Goal: Transaction & Acquisition: Obtain resource

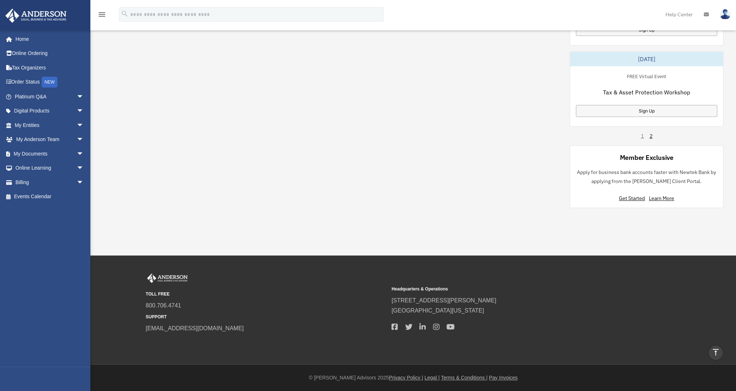
scroll to position [473, 0]
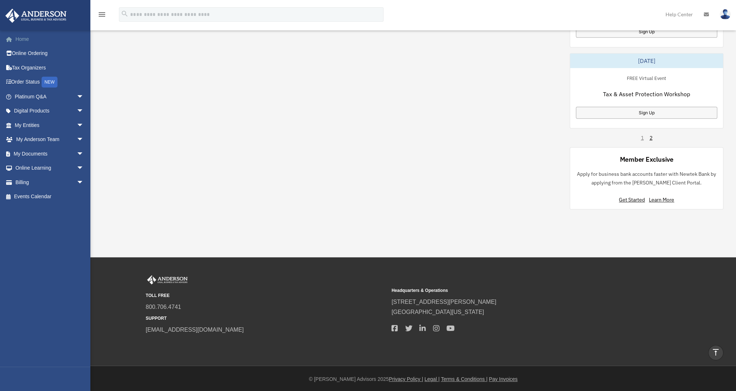
click at [23, 37] on link "Home" at bounding box center [50, 39] width 90 height 14
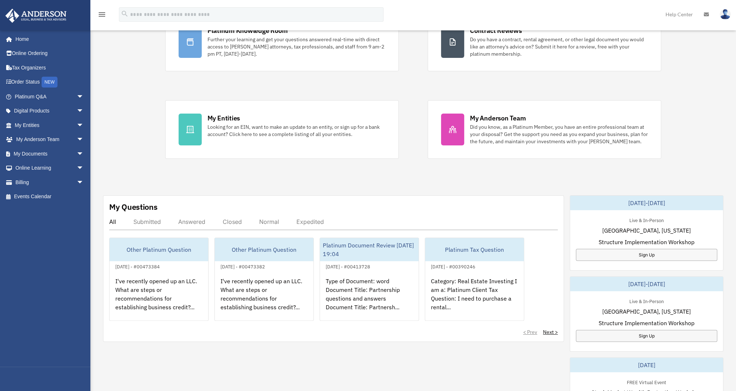
scroll to position [116, 0]
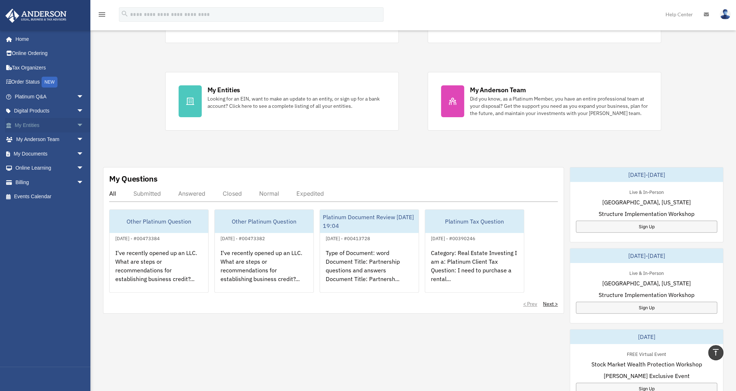
click at [39, 121] on link "My Entities arrow_drop_down" at bounding box center [50, 125] width 90 height 14
click at [77, 124] on span "arrow_drop_down" at bounding box center [84, 125] width 14 height 15
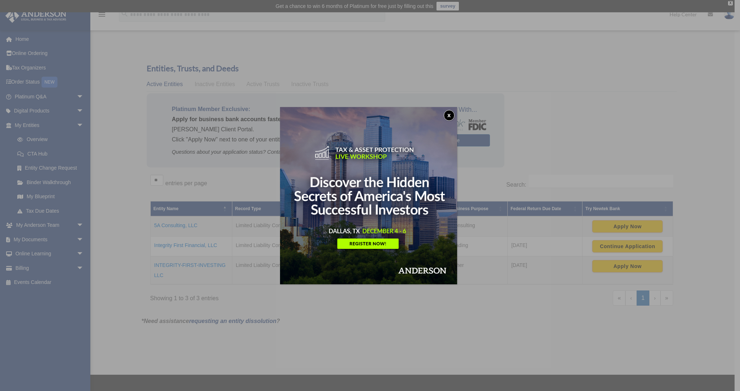
click at [449, 115] on button "x" at bounding box center [449, 115] width 11 height 11
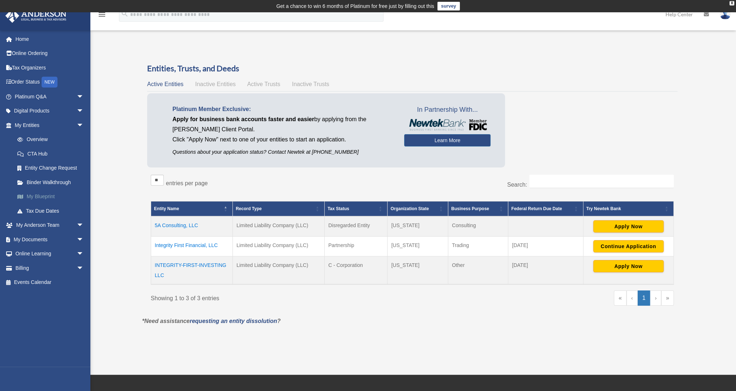
click at [44, 194] on link "My Blueprint" at bounding box center [52, 196] width 85 height 14
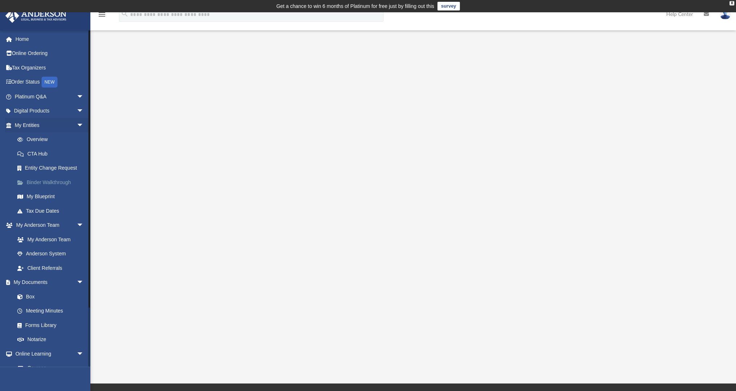
click at [48, 180] on link "Binder Walkthrough" at bounding box center [52, 182] width 85 height 14
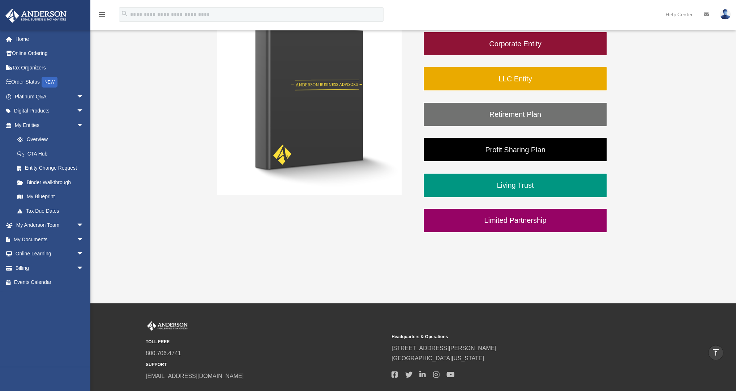
scroll to position [95, 0]
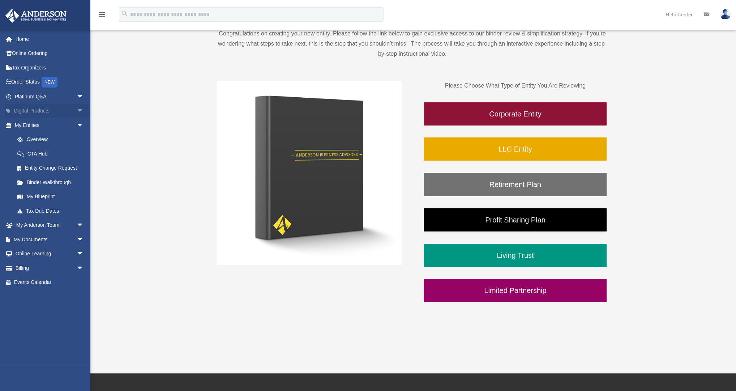
click at [43, 111] on link "Digital Products arrow_drop_down" at bounding box center [50, 111] width 90 height 14
click at [77, 110] on span "arrow_drop_down" at bounding box center [84, 111] width 14 height 15
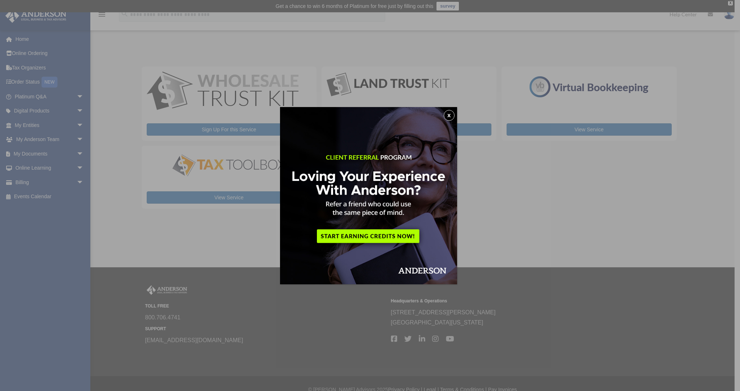
click at [452, 115] on button "x" at bounding box center [449, 115] width 11 height 11
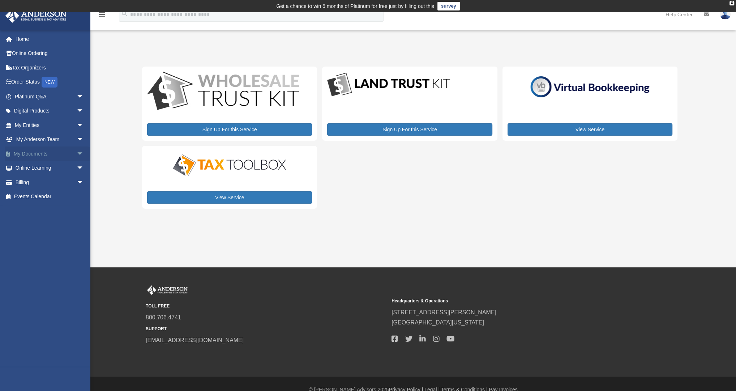
click at [49, 154] on link "My Documents arrow_drop_down" at bounding box center [50, 153] width 90 height 14
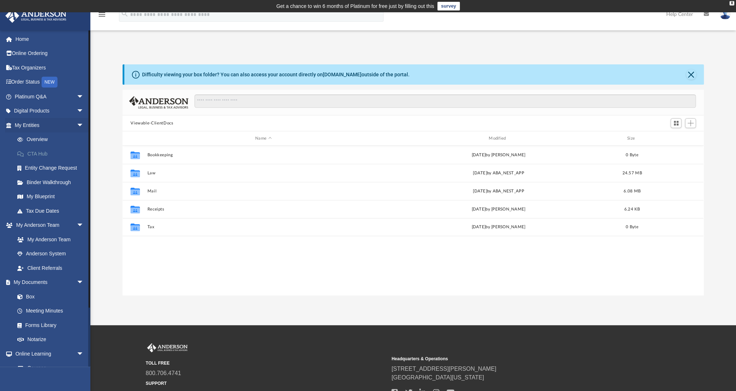
scroll to position [160, 577]
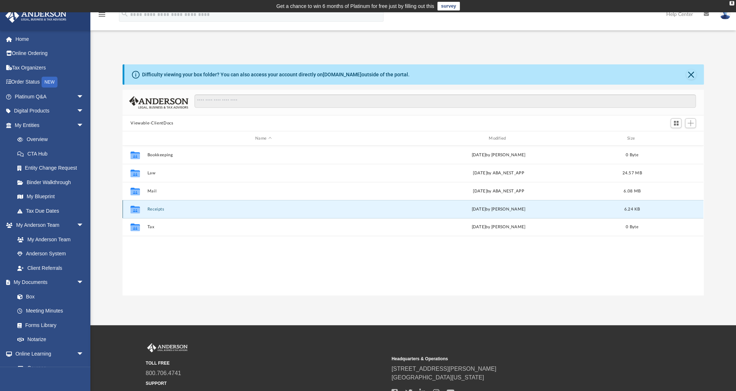
click at [151, 209] on button "Receipts" at bounding box center [264, 209] width 232 height 5
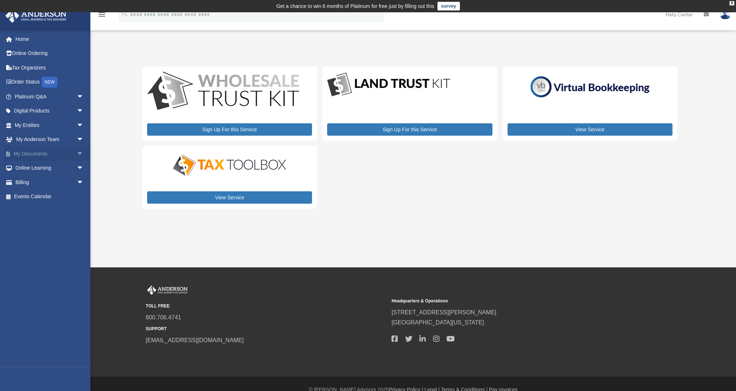
click at [35, 150] on link "My Documents arrow_drop_down" at bounding box center [50, 153] width 90 height 14
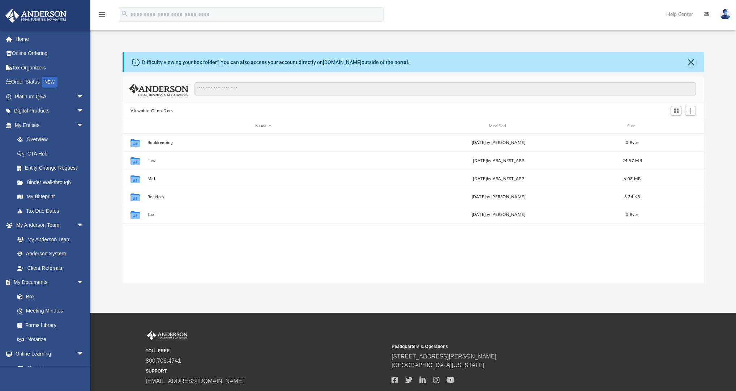
scroll to position [160, 577]
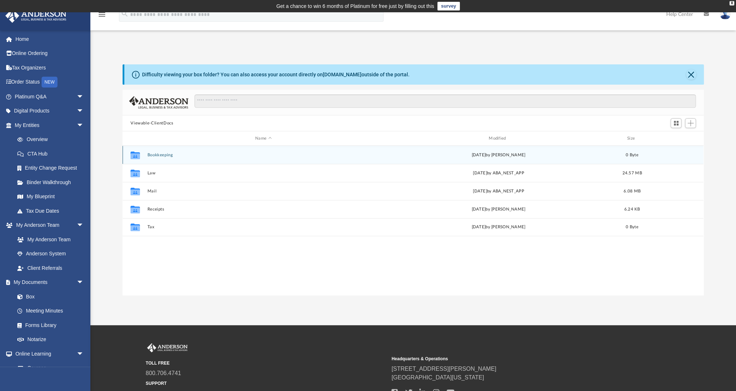
click at [165, 155] on button "Bookkeeping" at bounding box center [264, 155] width 232 height 5
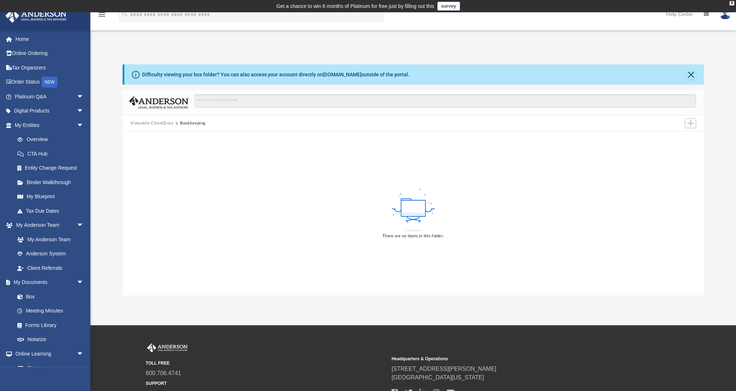
click at [163, 124] on button "Viewable-ClientDocs" at bounding box center [152, 123] width 43 height 7
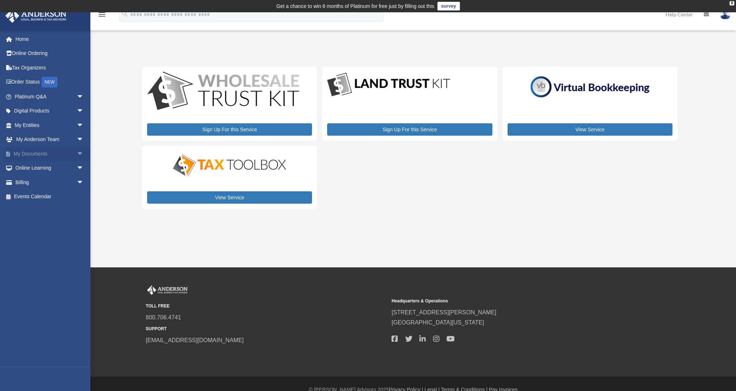
click at [39, 154] on link "My Documents arrow_drop_down" at bounding box center [50, 153] width 90 height 14
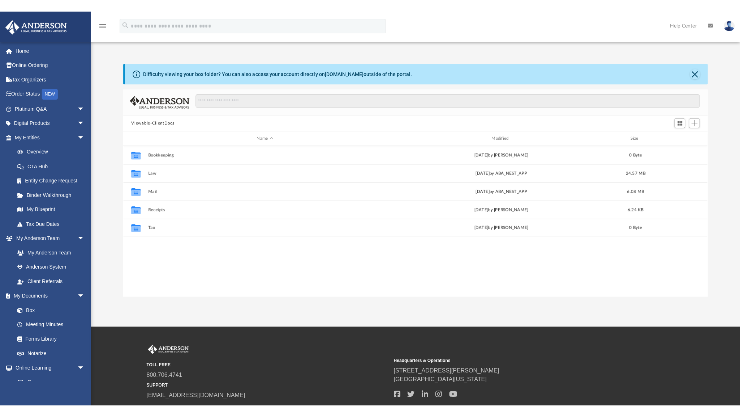
scroll to position [160, 577]
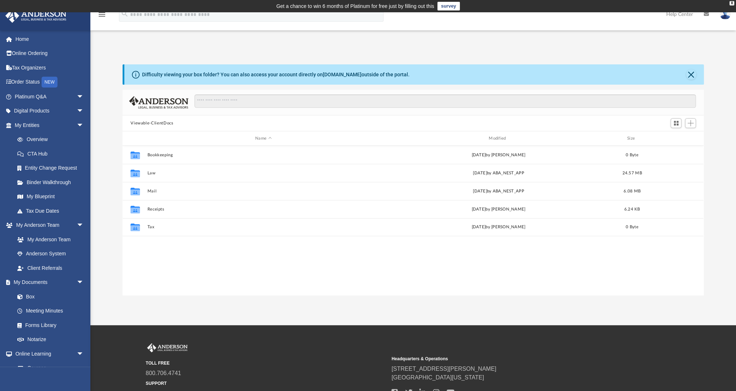
drag, startPoint x: 0, startPoint y: 0, endPoint x: 196, endPoint y: 54, distance: 203.5
click at [196, 54] on div "Difficulty viewing your box folder? You can also access your account directly o…" at bounding box center [413, 172] width 646 height 246
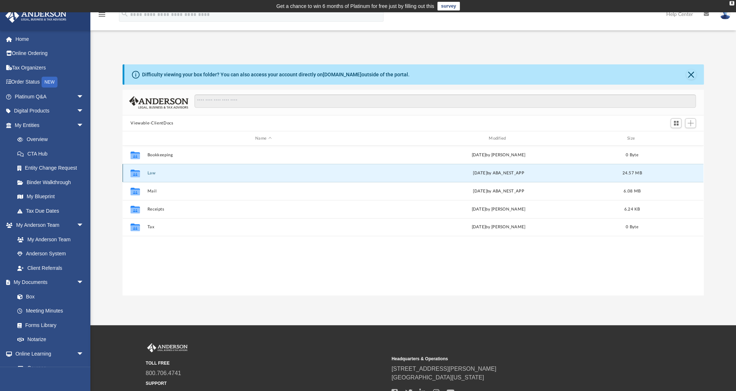
click at [149, 171] on button "Law" at bounding box center [264, 173] width 232 height 5
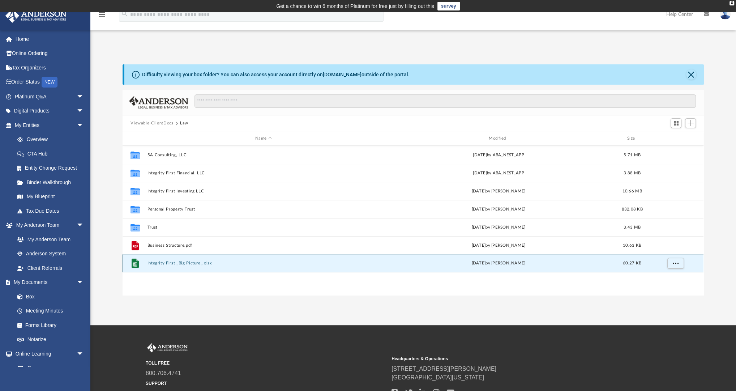
click at [168, 262] on button "Integrity First _Big Picture_.xlsx" at bounding box center [264, 263] width 232 height 5
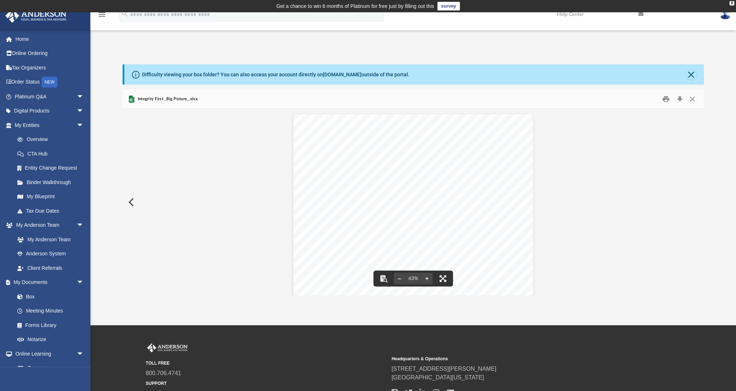
drag, startPoint x: 445, startPoint y: 277, endPoint x: 445, endPoint y: 302, distance: 24.9
click at [445, 277] on button "File preview" at bounding box center [443, 278] width 16 height 16
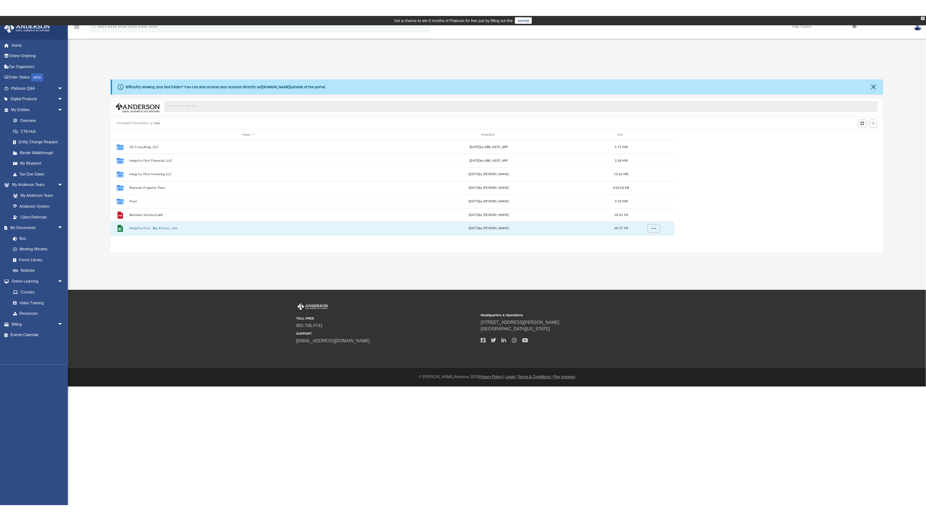
scroll to position [159, 746]
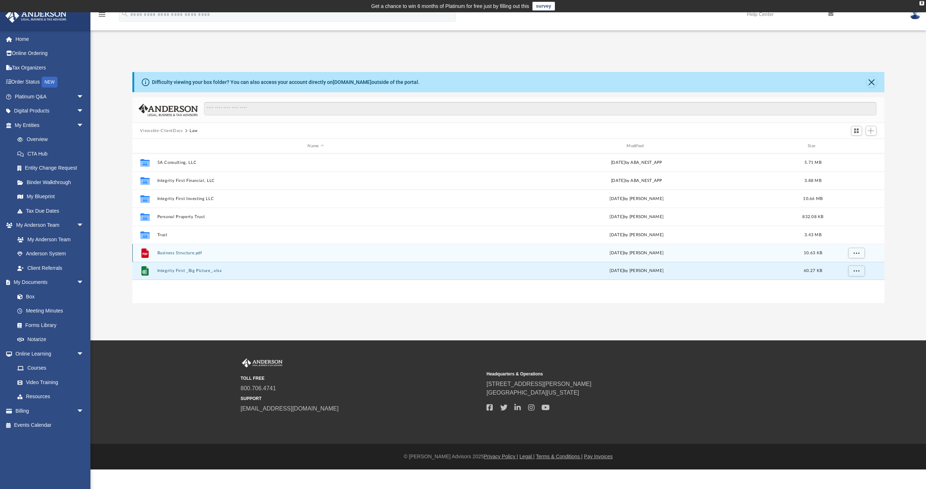
click at [183, 252] on button "Business Structure.pdf" at bounding box center [315, 253] width 317 height 5
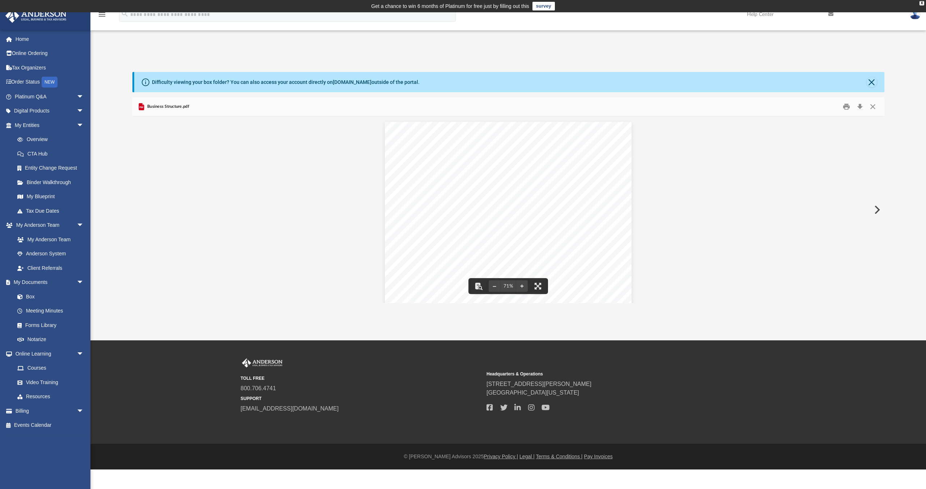
click at [670, 266] on div "Integrity First Enterprise Integrity First Management Integrity First Investmen…" at bounding box center [508, 214] width 752 height 196
click at [384, 309] on div "App andre.christian.sr@gmail.com Sign Out andre.christian.sr@gmail.com Home Onl…" at bounding box center [463, 176] width 926 height 328
click at [541, 286] on button "File preview" at bounding box center [538, 286] width 16 height 16
click at [31, 279] on link "My Documents arrow_drop_down" at bounding box center [50, 282] width 90 height 14
click at [34, 295] on link "Box" at bounding box center [52, 296] width 85 height 14
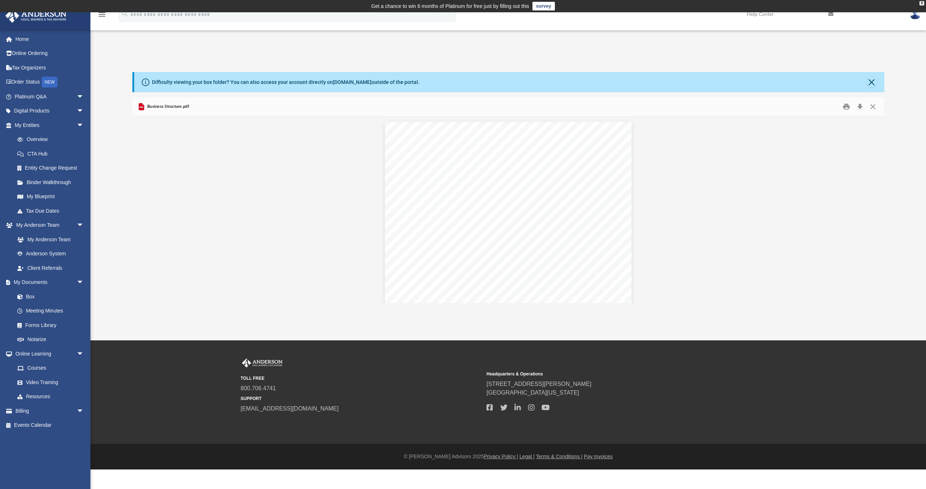
drag, startPoint x: 34, startPoint y: 295, endPoint x: 159, endPoint y: 411, distance: 170.7
click at [159, 390] on div "TOLL FREE 800.706.4741 SUPPORT info@andersonadvisors.com Headquarters & Operati…" at bounding box center [507, 392] width 835 height 68
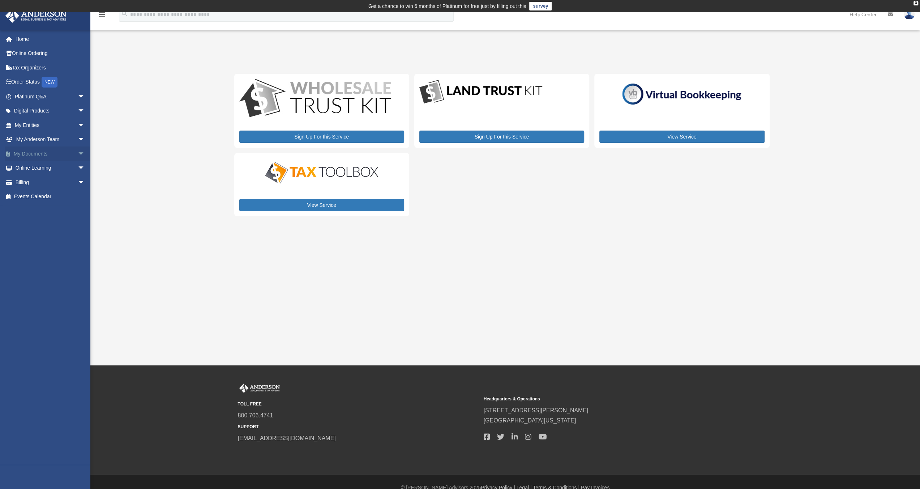
click at [27, 155] on link "My Documents arrow_drop_down" at bounding box center [50, 153] width 91 height 14
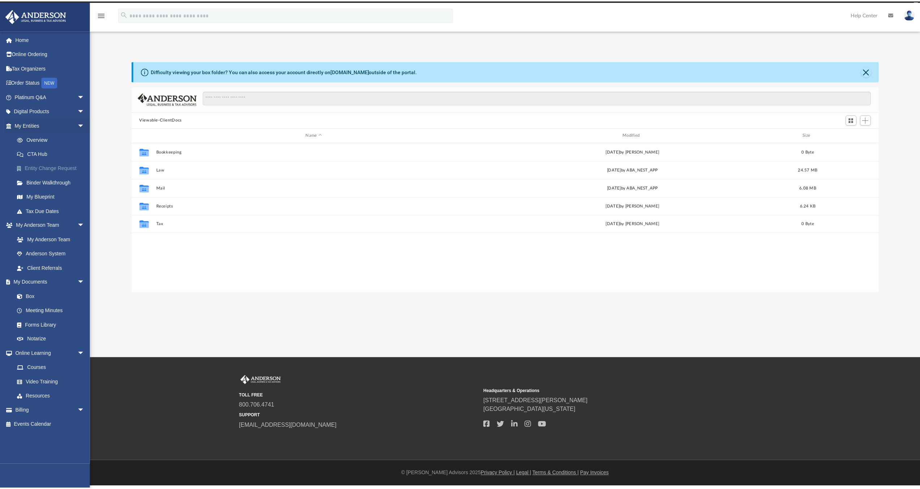
scroll to position [159, 741]
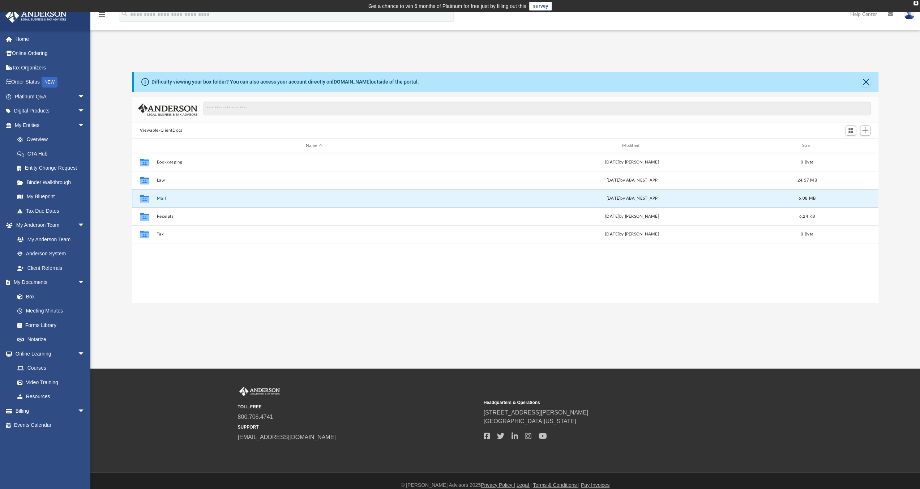
click at [160, 196] on button "Mail" at bounding box center [314, 198] width 315 height 5
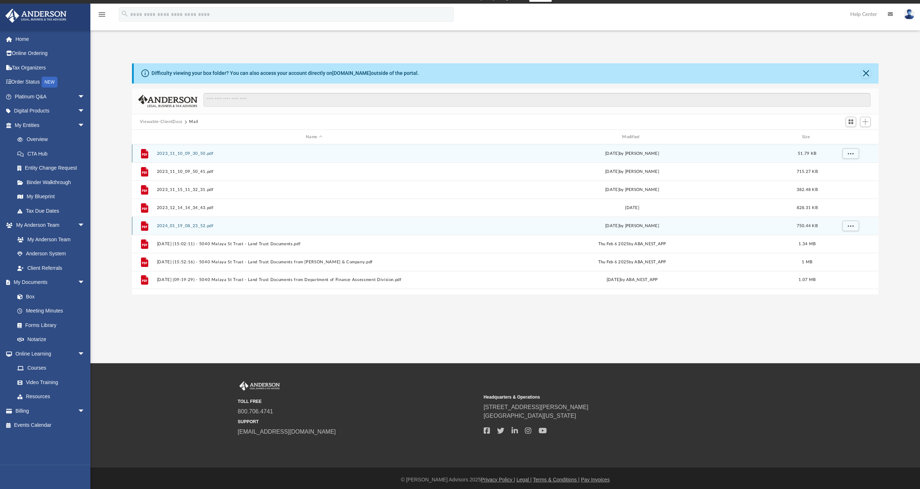
scroll to position [0, 0]
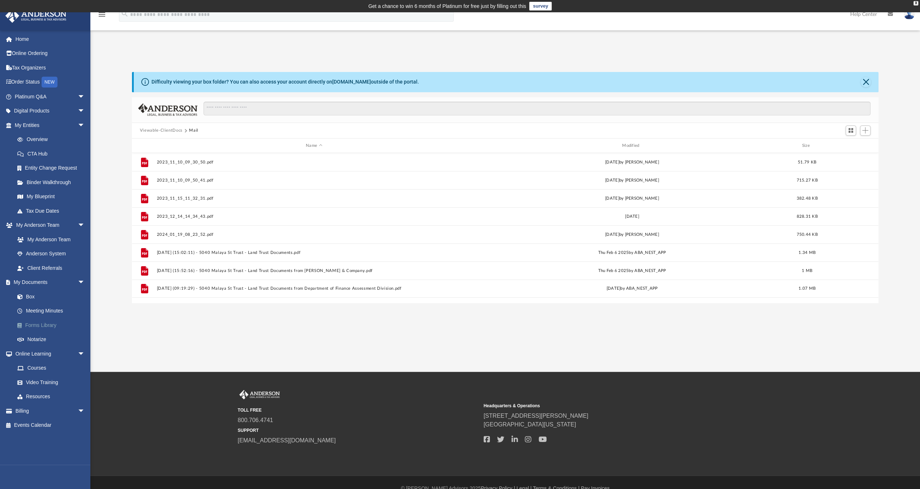
click at [35, 322] on link "Forms Library" at bounding box center [53, 325] width 86 height 14
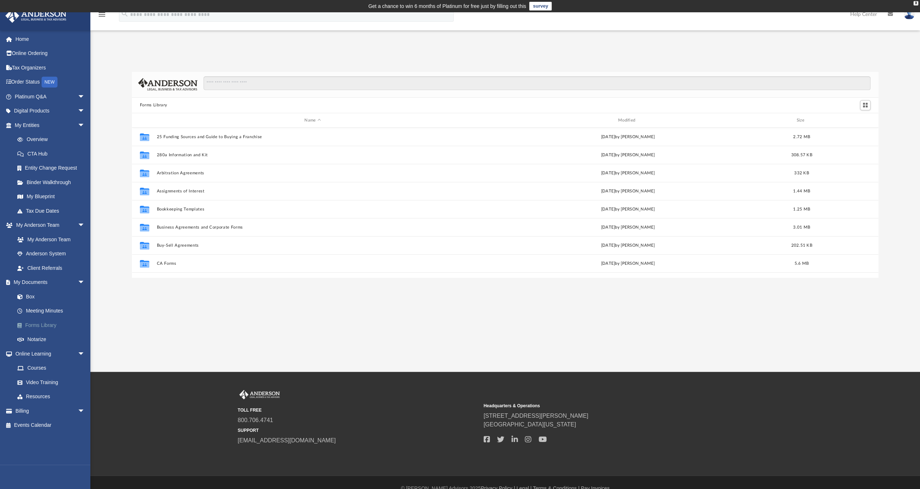
scroll to position [159, 741]
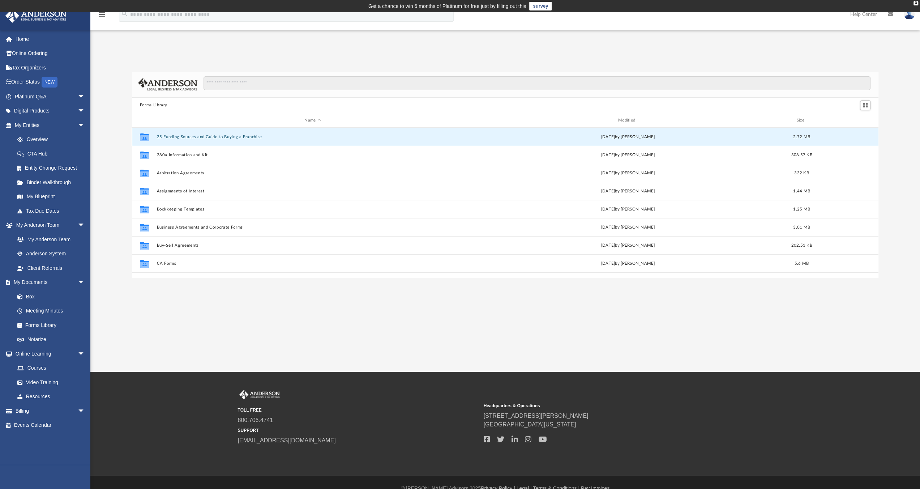
click at [223, 138] on button "25 Funding Sources and Guide to Buying a Franchise" at bounding box center [313, 136] width 312 height 5
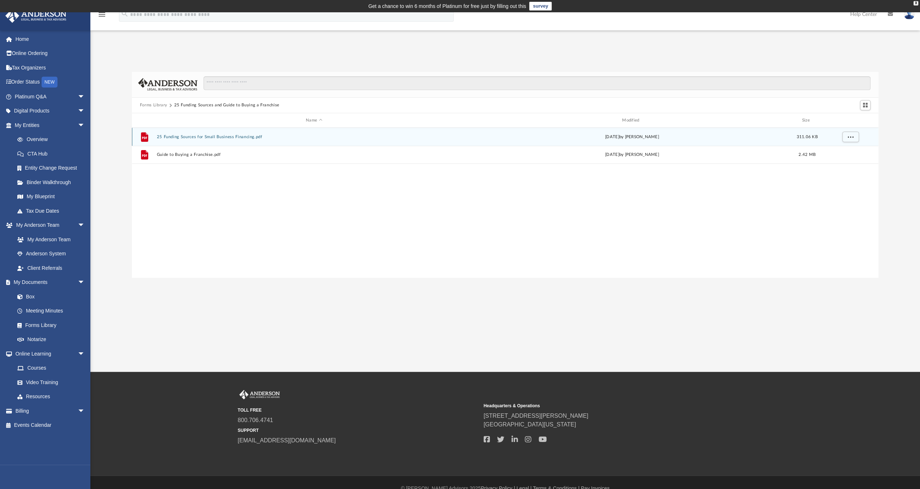
click at [227, 136] on button "25 Funding Sources for Small Business Financing.pdf" at bounding box center [314, 136] width 315 height 5
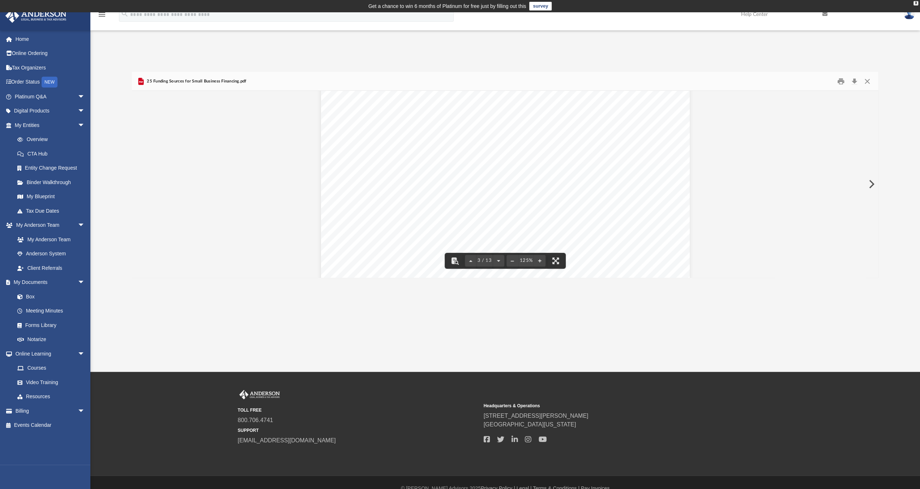
scroll to position [1229, 0]
click at [856, 82] on button "Download" at bounding box center [854, 81] width 13 height 11
